Goal: Information Seeking & Learning: Learn about a topic

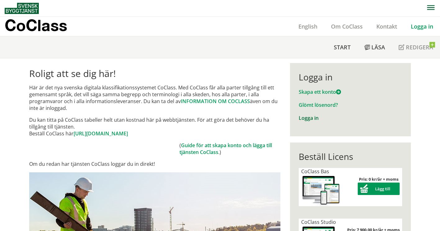
click at [304, 117] on link "Logga in" at bounding box center [309, 118] width 20 height 7
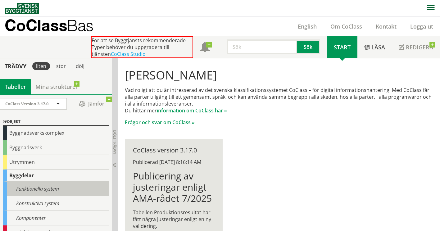
click at [51, 189] on div "Funktionella system" at bounding box center [56, 189] width 106 height 15
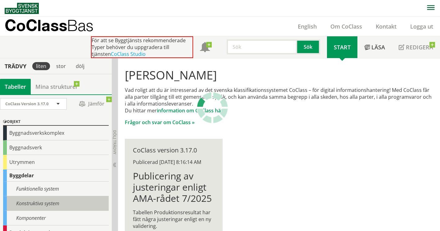
click at [51, 207] on div "Konstruktiva system" at bounding box center [56, 203] width 106 height 15
click at [36, 204] on div "Konstruktiva system" at bounding box center [56, 203] width 106 height 15
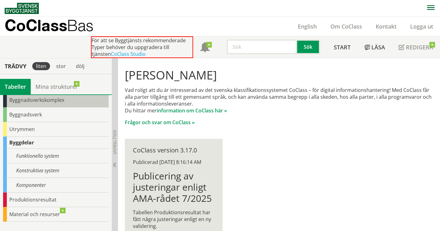
scroll to position [32, 0]
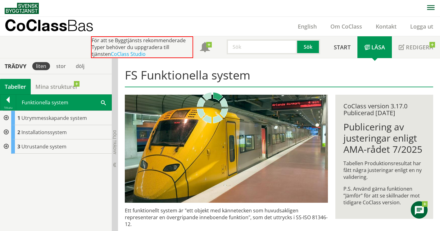
drag, startPoint x: 5, startPoint y: 132, endPoint x: 15, endPoint y: 179, distance: 48.6
click at [15, 179] on div "1 Utrymmesskapande system 2 Installationssystem 3 Utrustande system" at bounding box center [56, 171] width 112 height 121
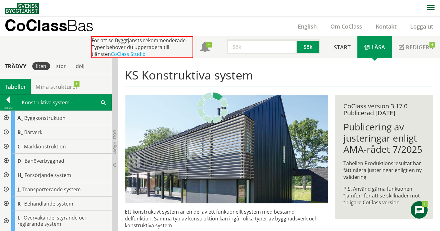
click at [6, 120] on div at bounding box center [5, 118] width 11 height 14
click at [6, 117] on div at bounding box center [5, 118] width 11 height 14
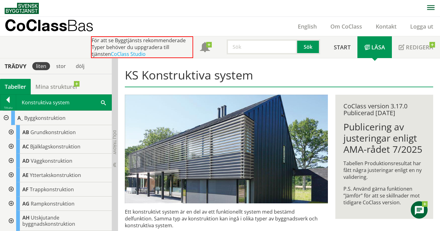
click at [10, 133] on div at bounding box center [10, 132] width 11 height 14
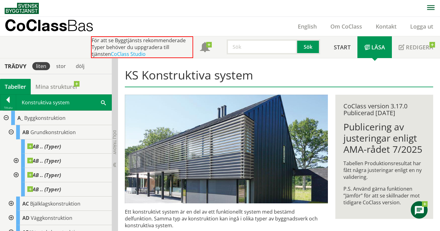
click at [339, 200] on div "CoClass version 3.17.0 Publicerad 9/10/2025 Publicering av justeringar enligt A…" at bounding box center [385, 157] width 98 height 124
click at [37, 25] on p "CoClass Bas" at bounding box center [49, 25] width 89 height 7
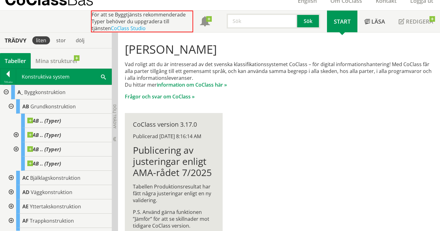
scroll to position [26, 0]
